Goal: Task Accomplishment & Management: Manage account settings

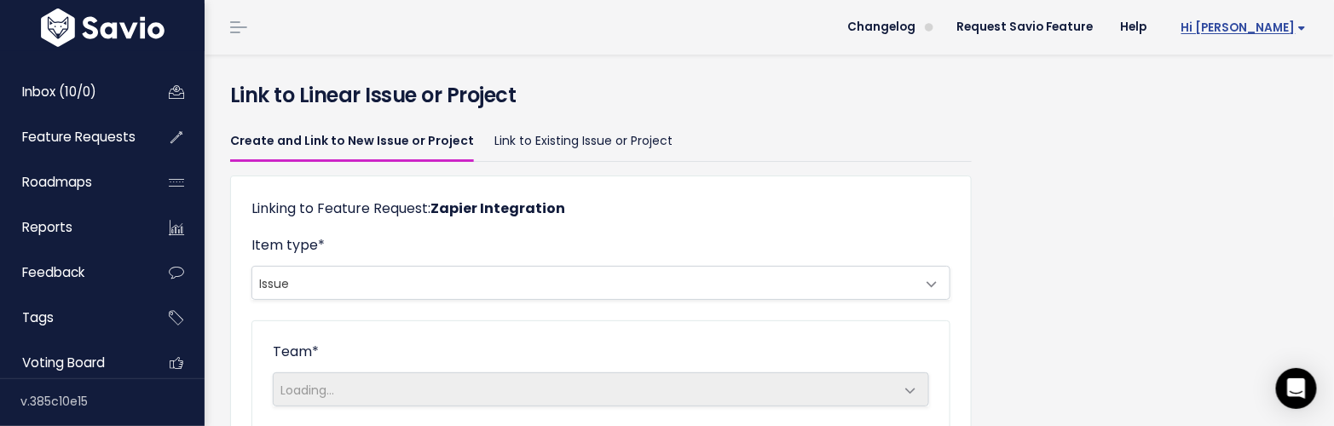
click at [1250, 32] on span "Hi [PERSON_NAME]" at bounding box center [1244, 27] width 125 height 13
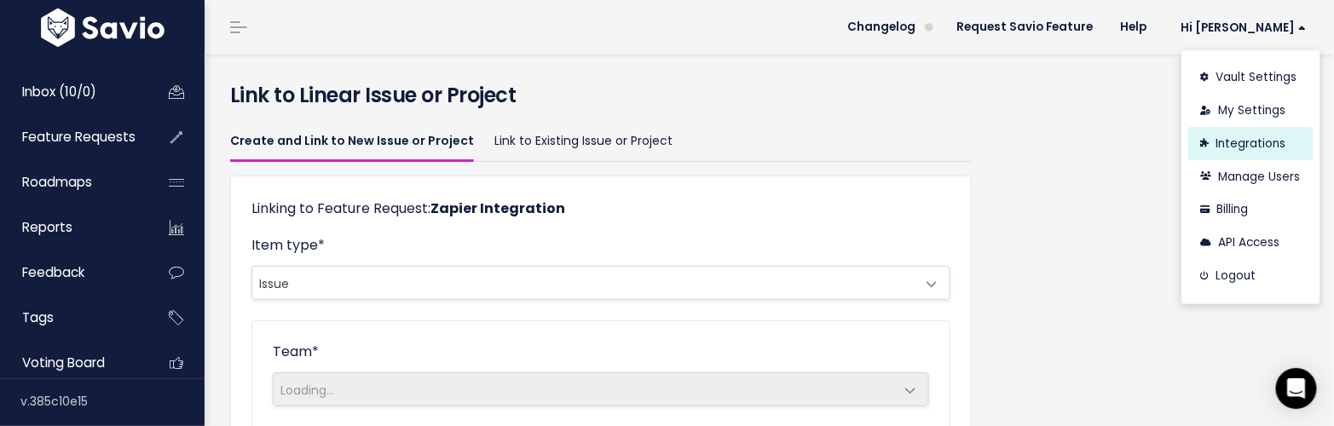
click at [1231, 143] on link "Integrations" at bounding box center [1251, 143] width 125 height 33
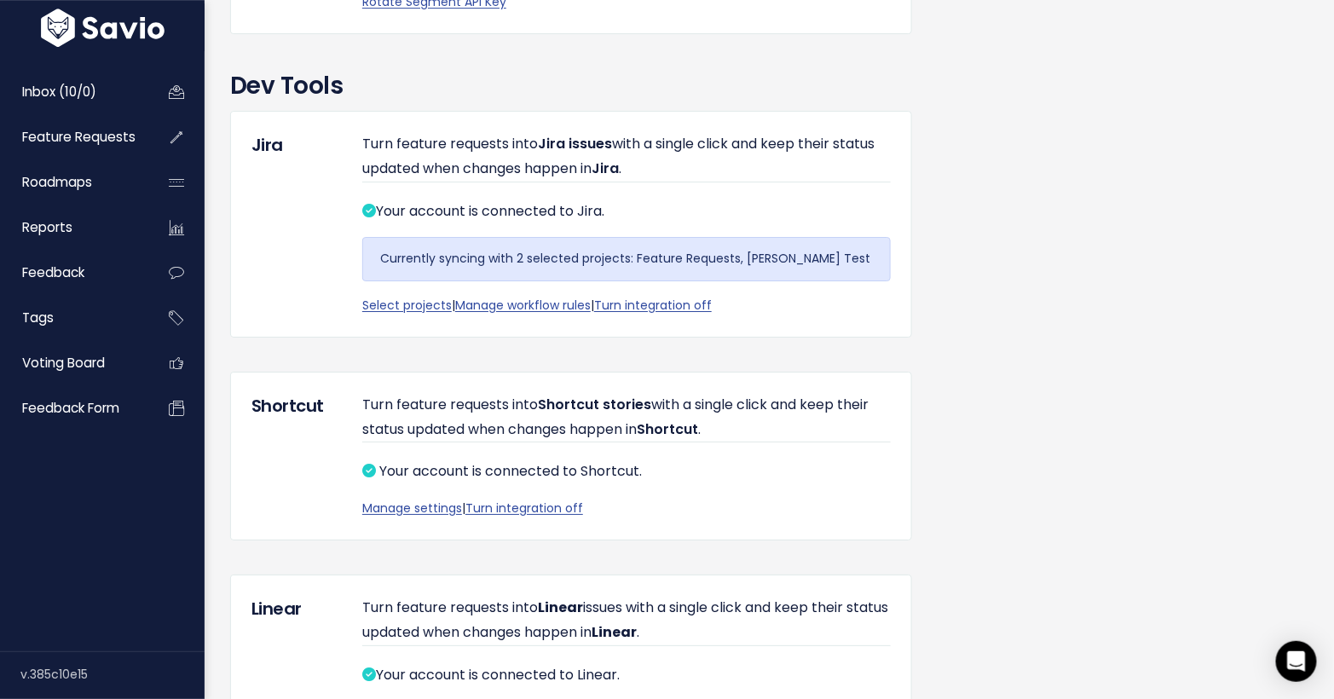
scroll to position [2027, 0]
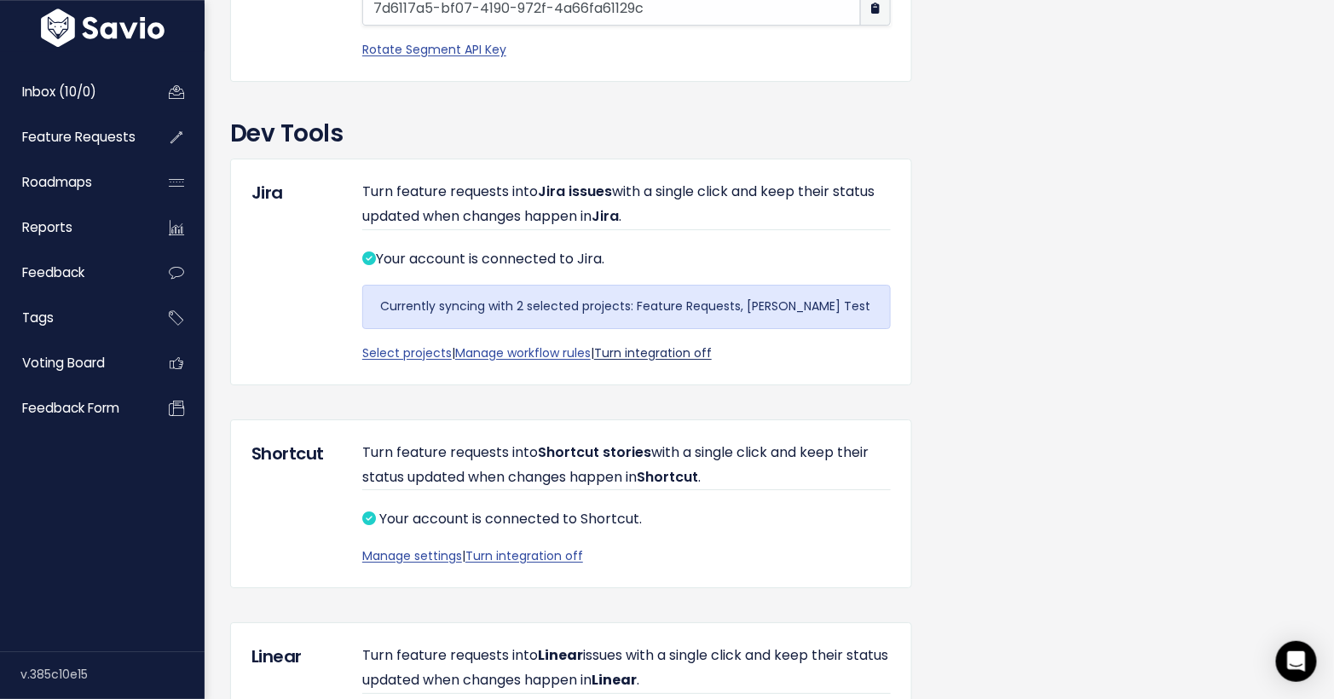
click at [651, 362] on link "Turn integration off" at bounding box center [653, 352] width 118 height 17
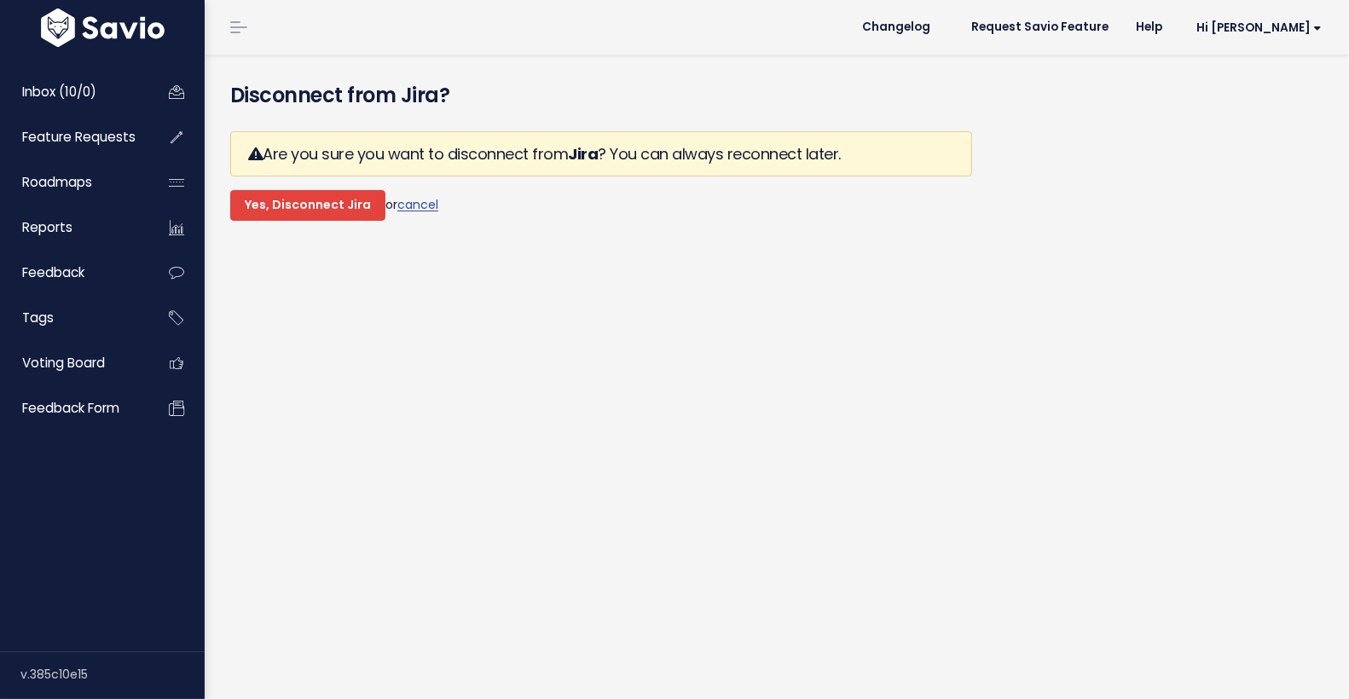
click at [306, 209] on input "Yes, Disconnect Jira" at bounding box center [307, 205] width 155 height 31
